Goal: Navigation & Orientation: Find specific page/section

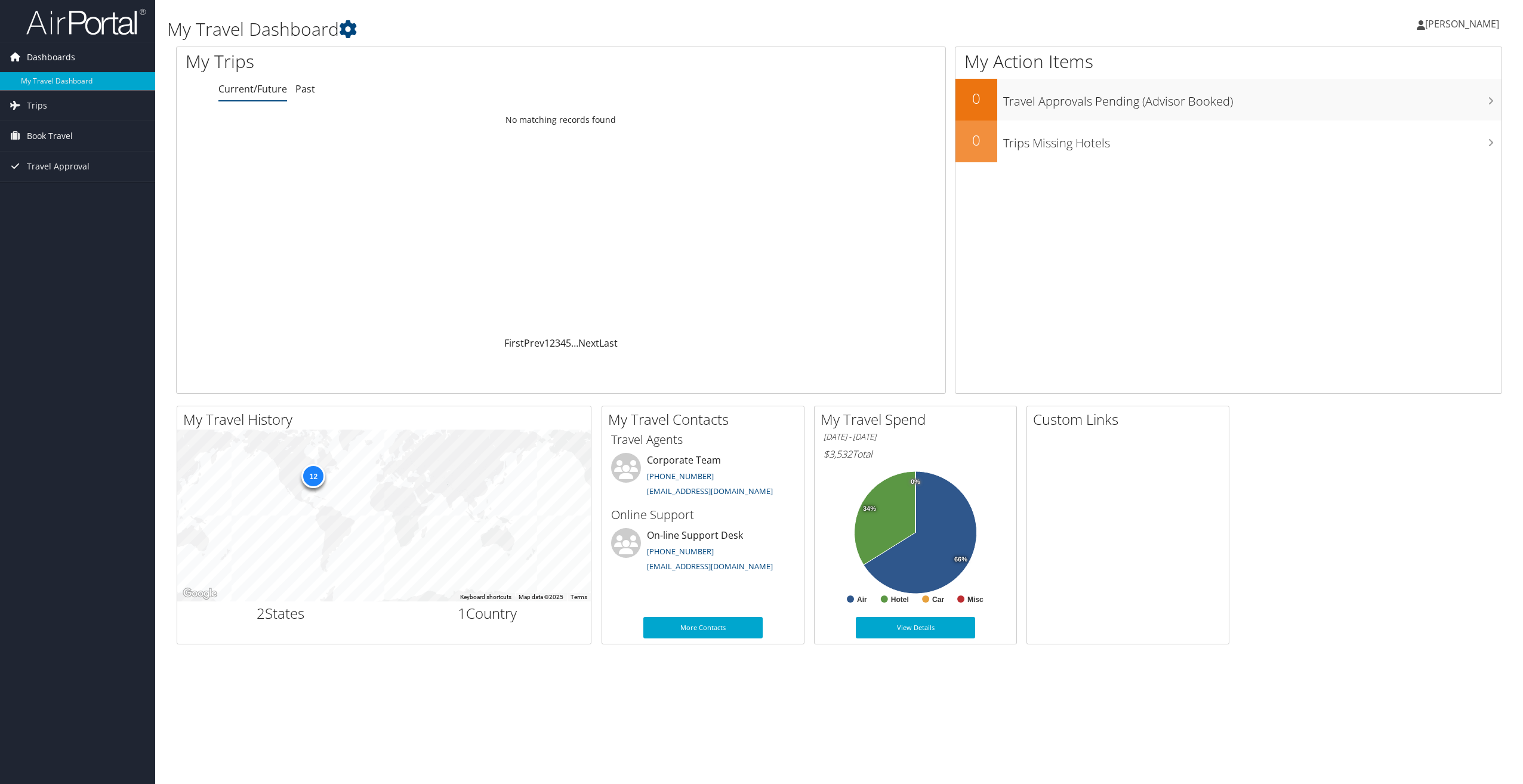
click at [36, 58] on span "Dashboards" at bounding box center [51, 58] width 48 height 30
click at [701, 623] on link "More Contacts" at bounding box center [703, 628] width 119 height 22
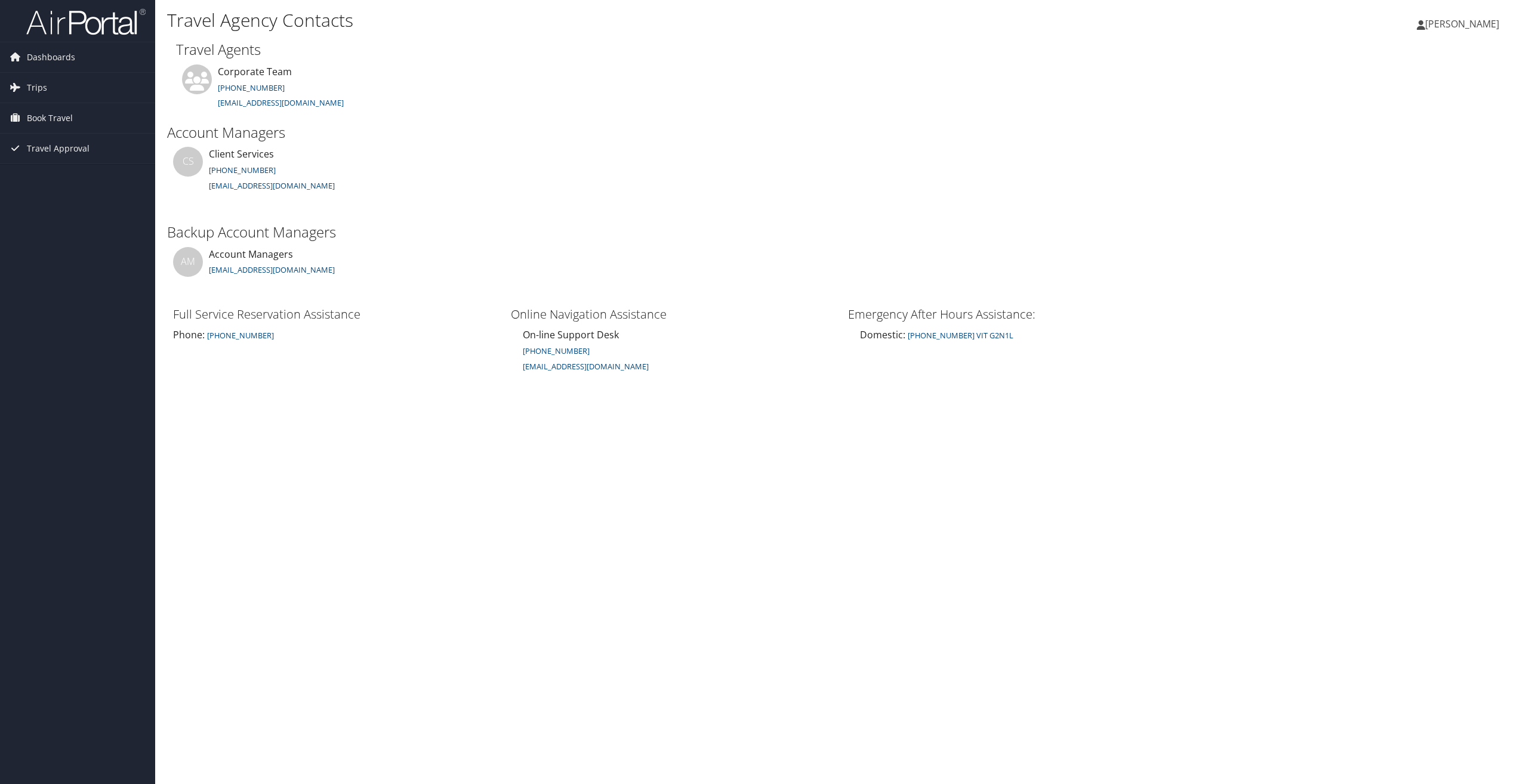
click at [1425, 24] on icon at bounding box center [1421, 24] width 8 height 9
click at [1405, 103] on link "View Travel Profile" at bounding box center [1431, 106] width 133 height 20
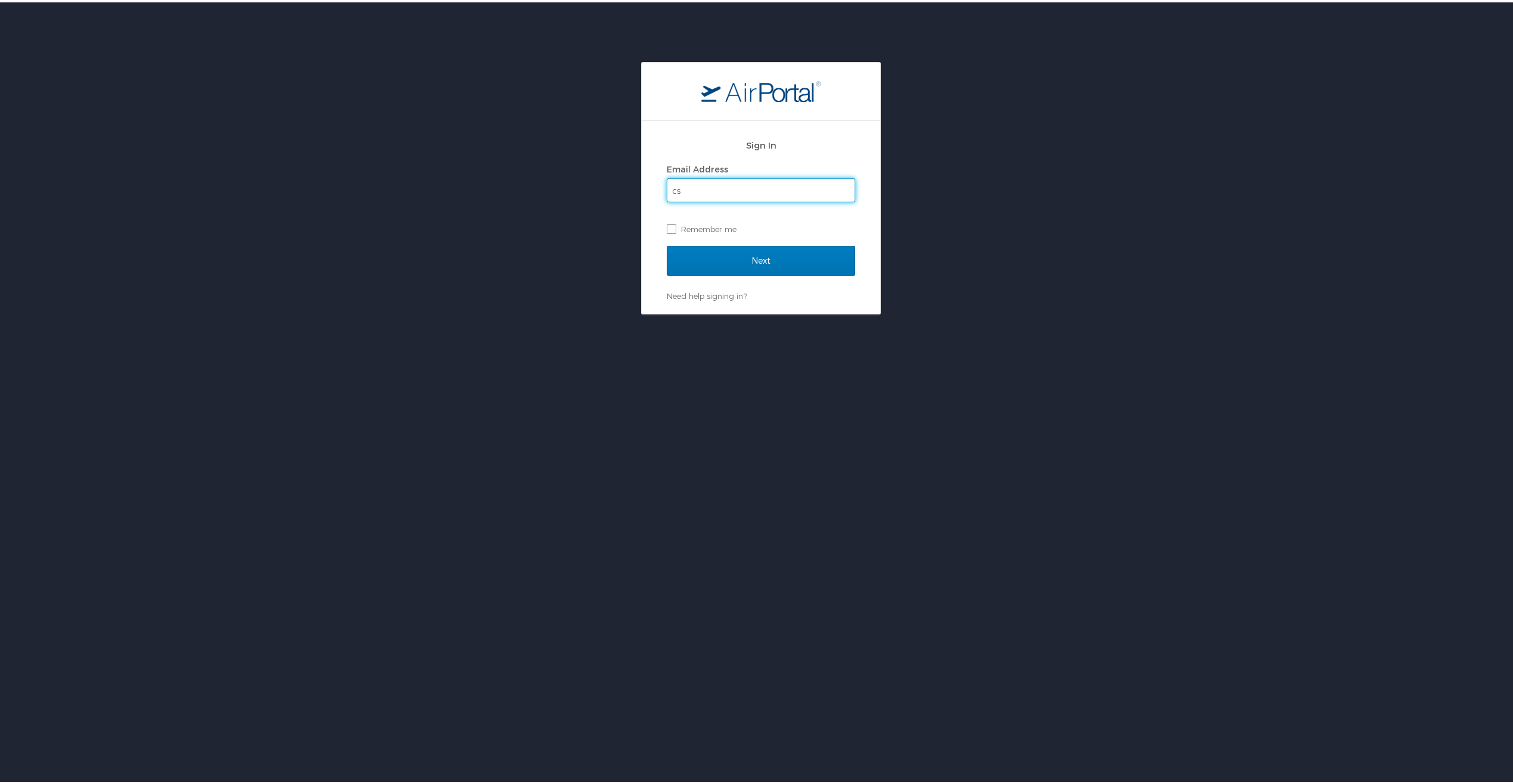
type input "cszeman@adriansteel.com"
click at [762, 255] on input "Next" at bounding box center [762, 258] width 189 height 30
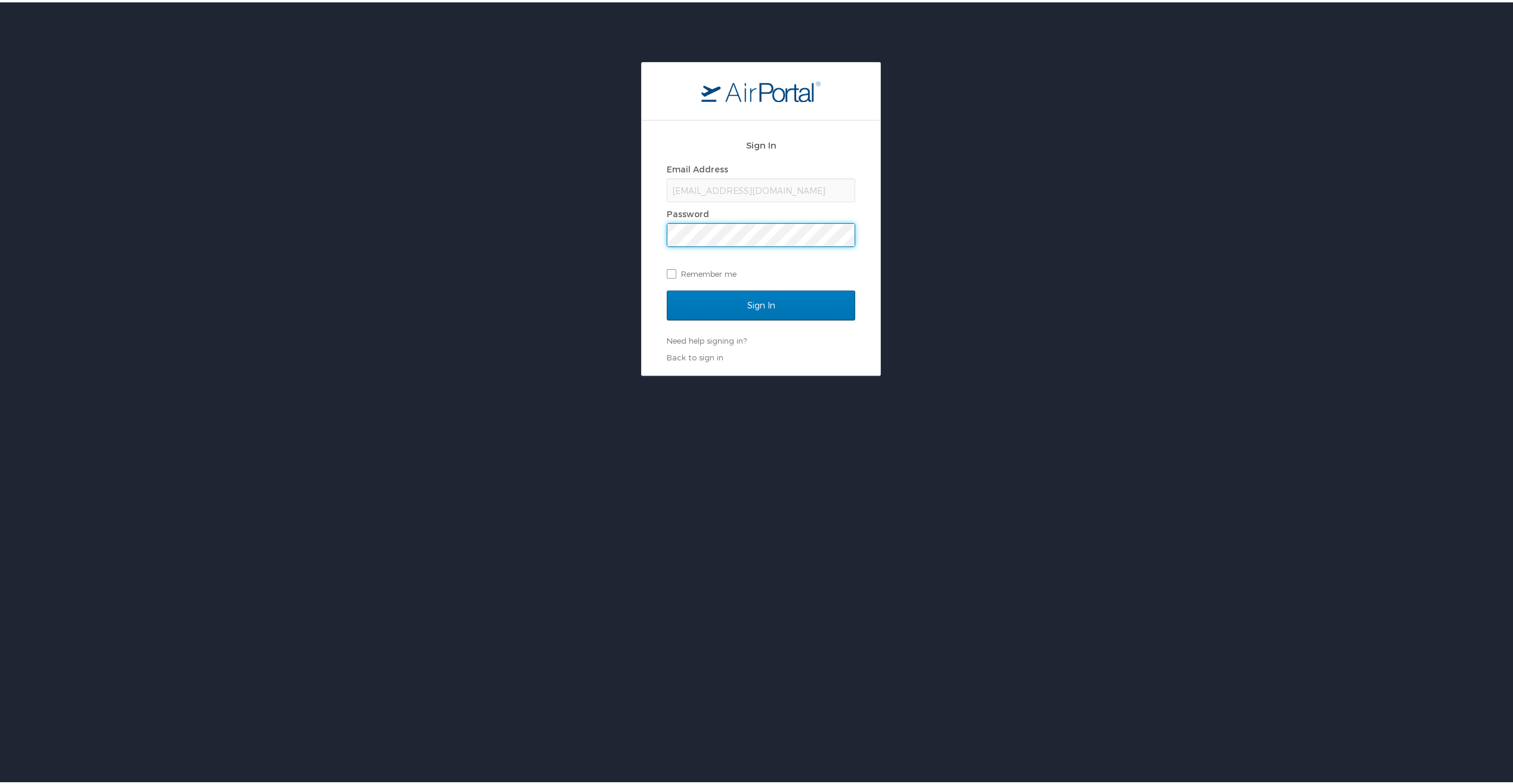
click at [667, 288] on input "Sign In" at bounding box center [762, 303] width 189 height 30
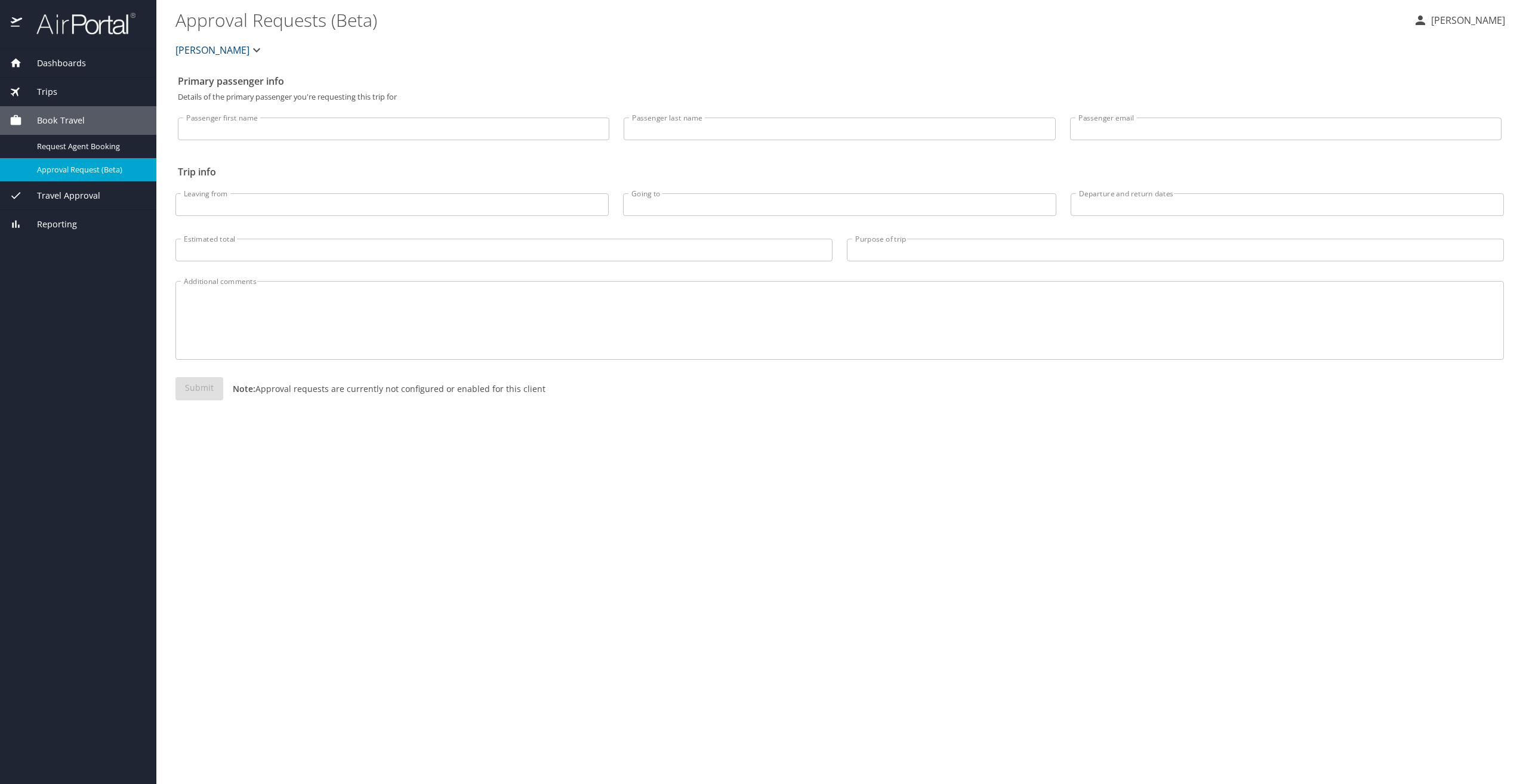
drag, startPoint x: 1267, startPoint y: 457, endPoint x: 1268, endPoint y: 451, distance: 6.1
click at [1267, 456] on div "Primary passenger info Details of the primary passenger you're requesting this …" at bounding box center [840, 427] width 1328 height 715
click at [69, 61] on span "Dashboards" at bounding box center [53, 63] width 63 height 13
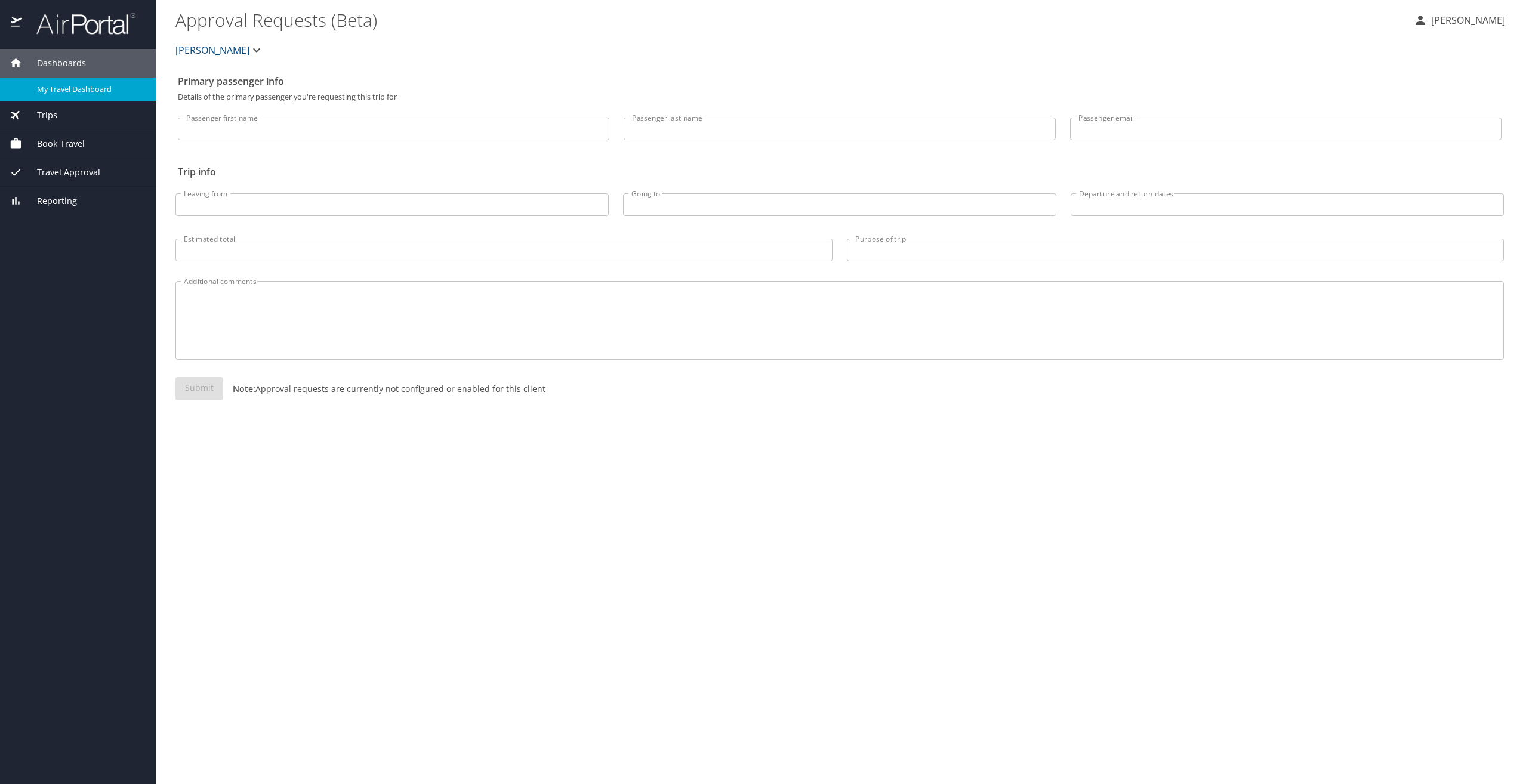
click at [76, 83] on span "My Travel Dashboard" at bounding box center [89, 89] width 105 height 12
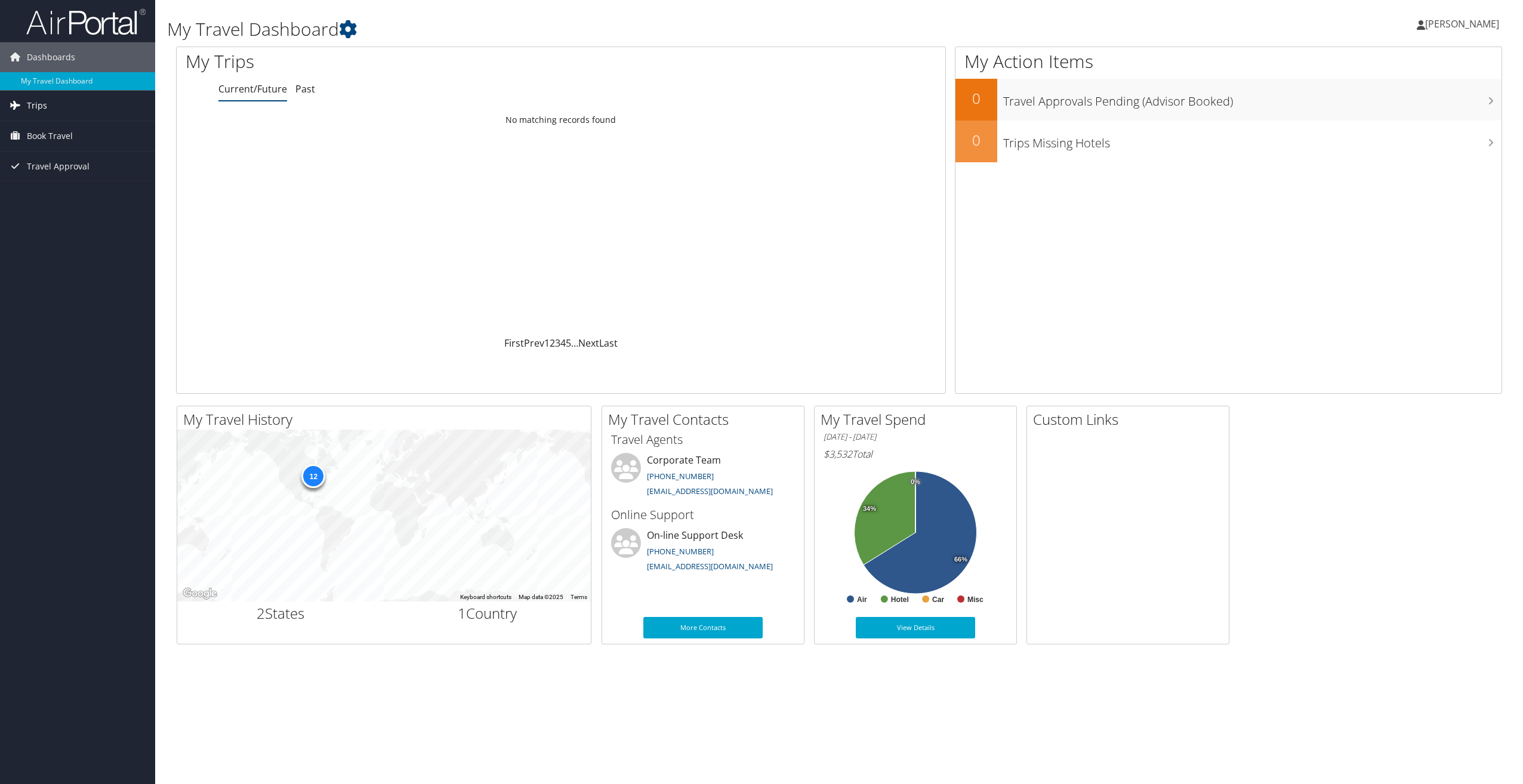
click at [37, 106] on span "Trips" at bounding box center [37, 106] width 20 height 30
click at [53, 185] on span "Book Travel" at bounding box center [49, 190] width 46 height 30
click at [65, 272] on span "Travel Approval" at bounding box center [58, 274] width 63 height 30
click at [1425, 25] on icon at bounding box center [1421, 24] width 8 height 9
